Goal: Task Accomplishment & Management: Use online tool/utility

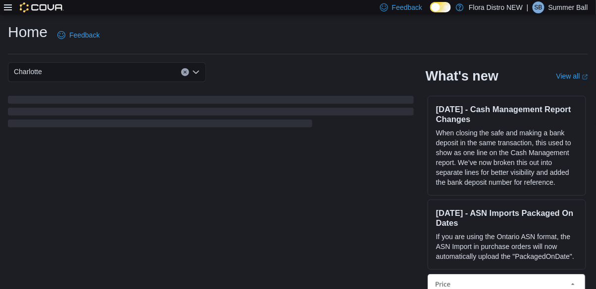
click at [10, 8] on icon at bounding box center [8, 7] width 8 height 6
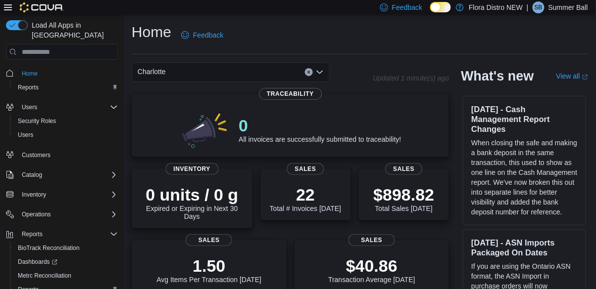
click at [30, 286] on span "Reports" at bounding box center [28, 290] width 21 height 8
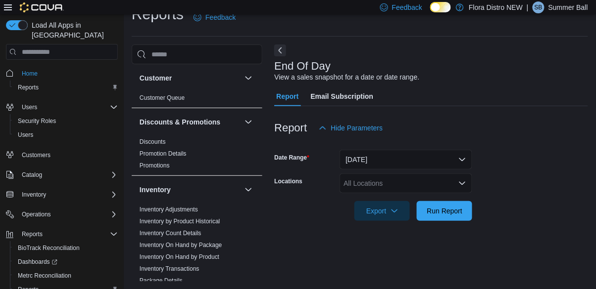
click at [377, 185] on div "All Locations" at bounding box center [405, 184] width 133 height 20
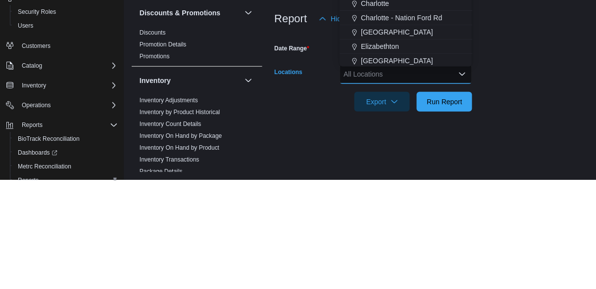
scroll to position [23, 0]
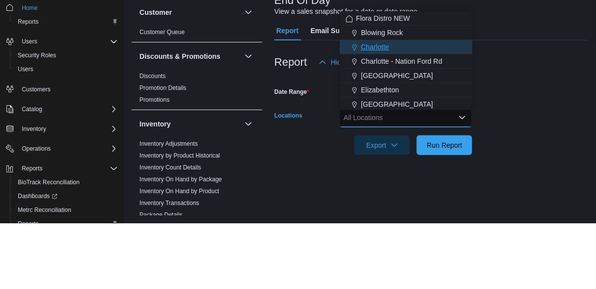
click at [378, 108] on span "Charlotte" at bounding box center [375, 113] width 28 height 10
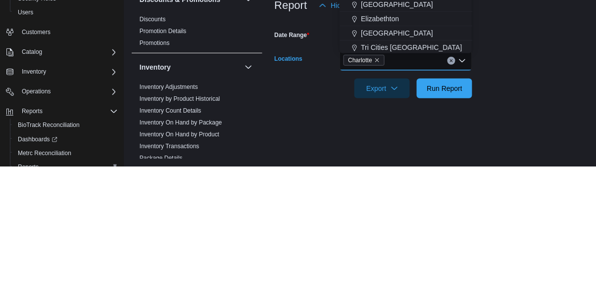
click at [510, 204] on form "Date Range [DATE] Locations [GEOGRAPHIC_DATA] Combo box. Selected. [GEOGRAPHIC_…" at bounding box center [431, 179] width 314 height 83
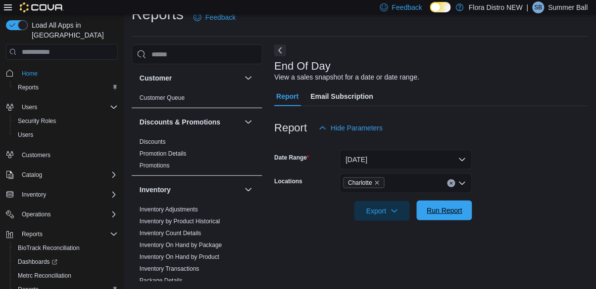
click at [455, 214] on span "Run Report" at bounding box center [444, 211] width 44 height 20
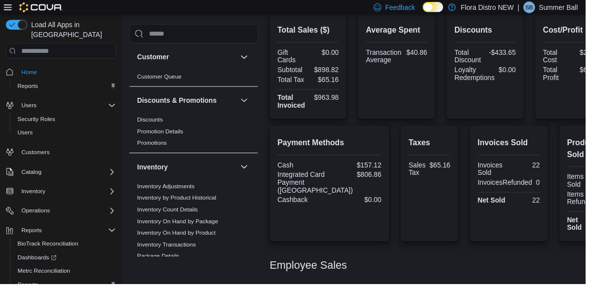
scroll to position [317, 0]
